Goal: Find specific page/section: Find specific page/section

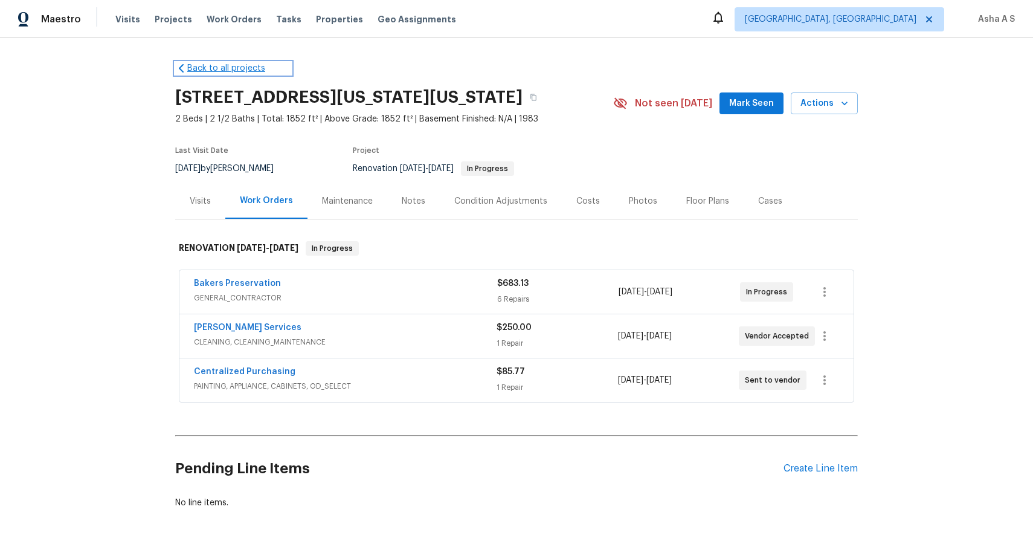
click at [186, 66] on icon at bounding box center [181, 68] width 12 height 12
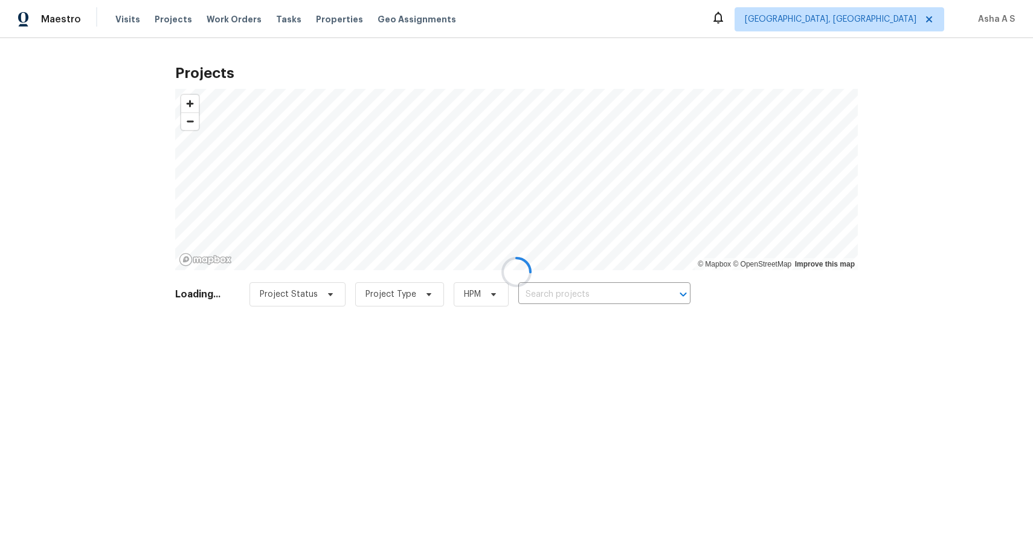
click at [116, 19] on div at bounding box center [516, 272] width 1033 height 544
click at [122, 22] on div at bounding box center [516, 272] width 1033 height 544
click at [124, 22] on div at bounding box center [516, 272] width 1033 height 544
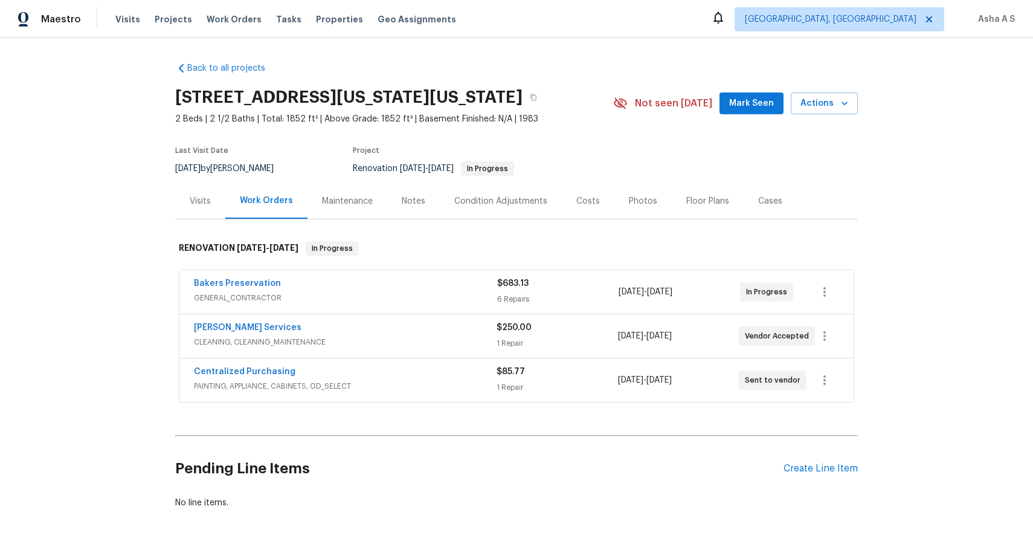
click at [199, 207] on div "Visits" at bounding box center [200, 201] width 21 height 12
